Goal: Transaction & Acquisition: Purchase product/service

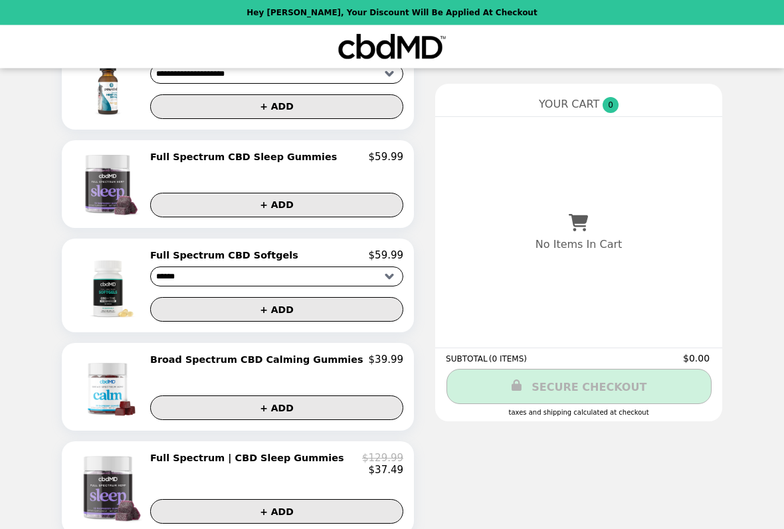
scroll to position [702, 0]
click at [113, 296] on img at bounding box center [110, 285] width 76 height 72
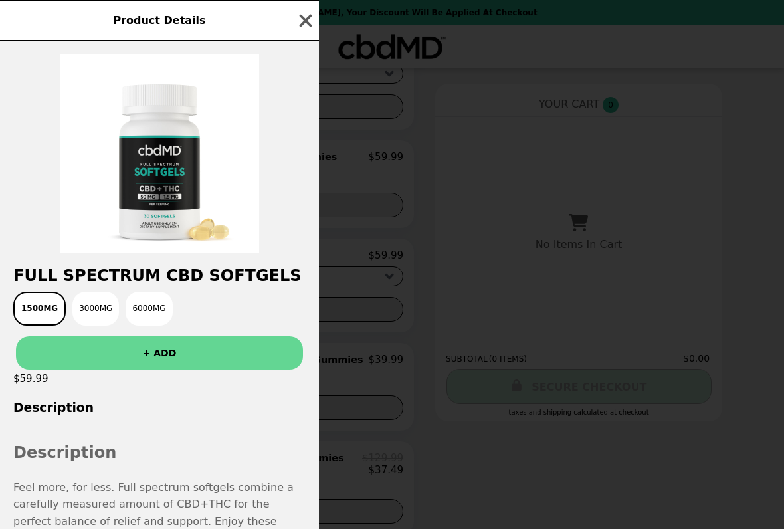
click at [309, 21] on icon "button" at bounding box center [306, 21] width 20 height 20
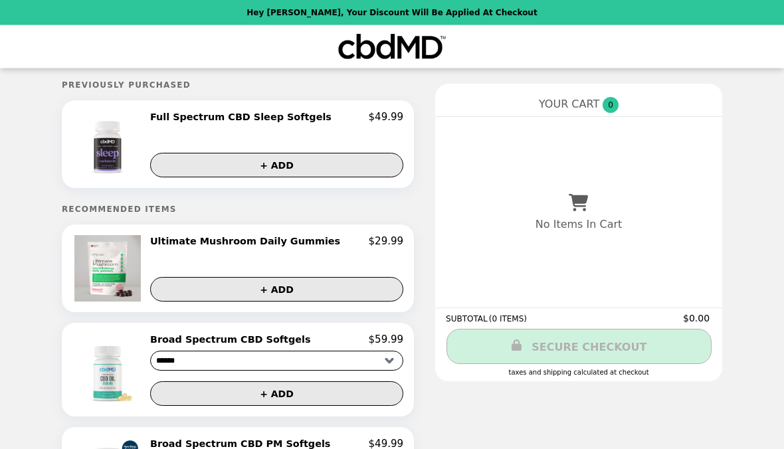
scroll to position [0, 0]
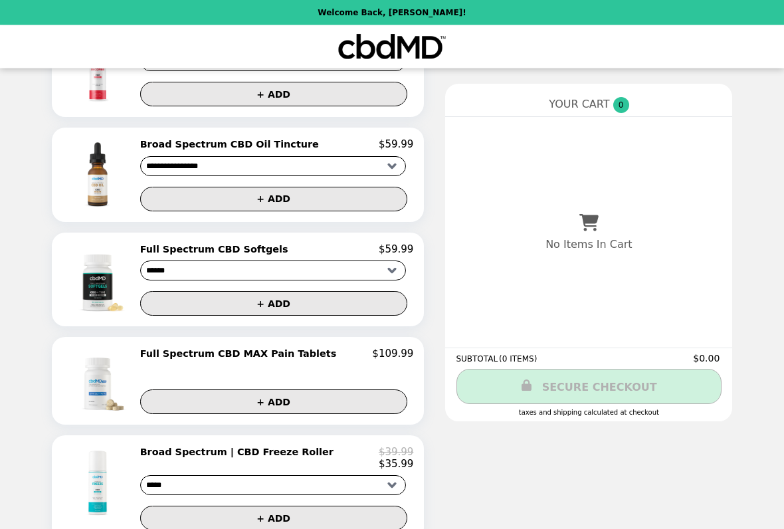
scroll to position [610, 0]
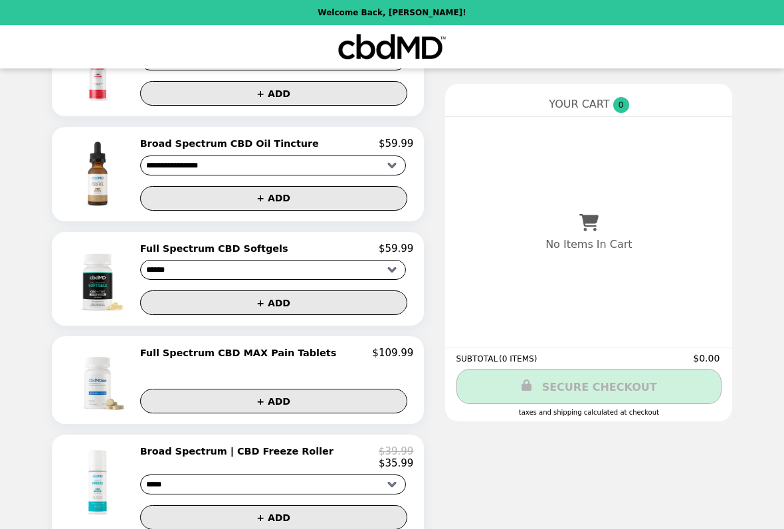
click at [118, 296] on img at bounding box center [99, 278] width 76 height 72
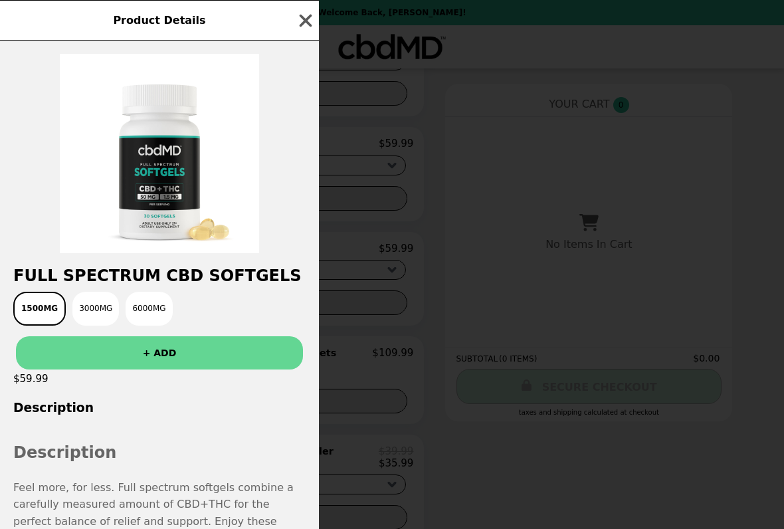
click at [313, 17] on icon "button" at bounding box center [306, 21] width 20 height 20
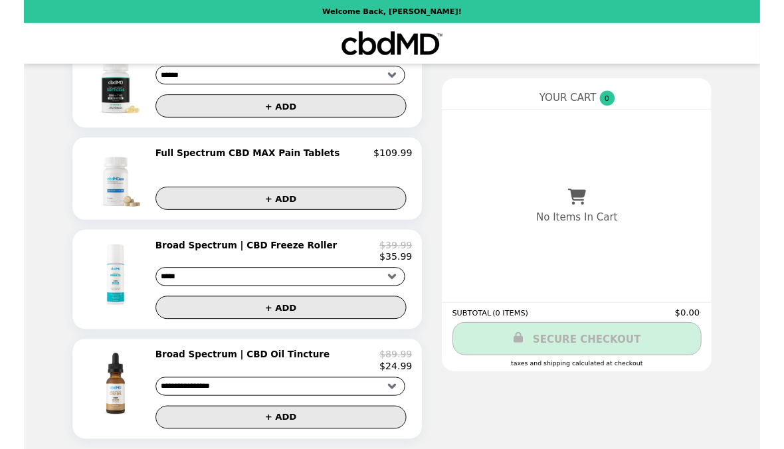
scroll to position [834, 0]
